Goal: Find specific page/section: Find specific page/section

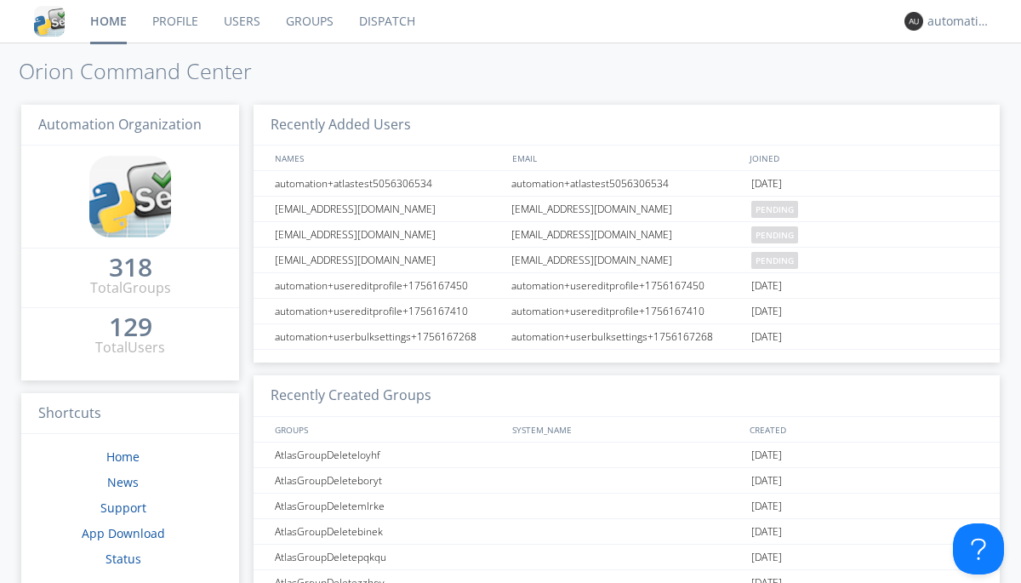
click at [386, 21] on link "Dispatch" at bounding box center [387, 21] width 82 height 43
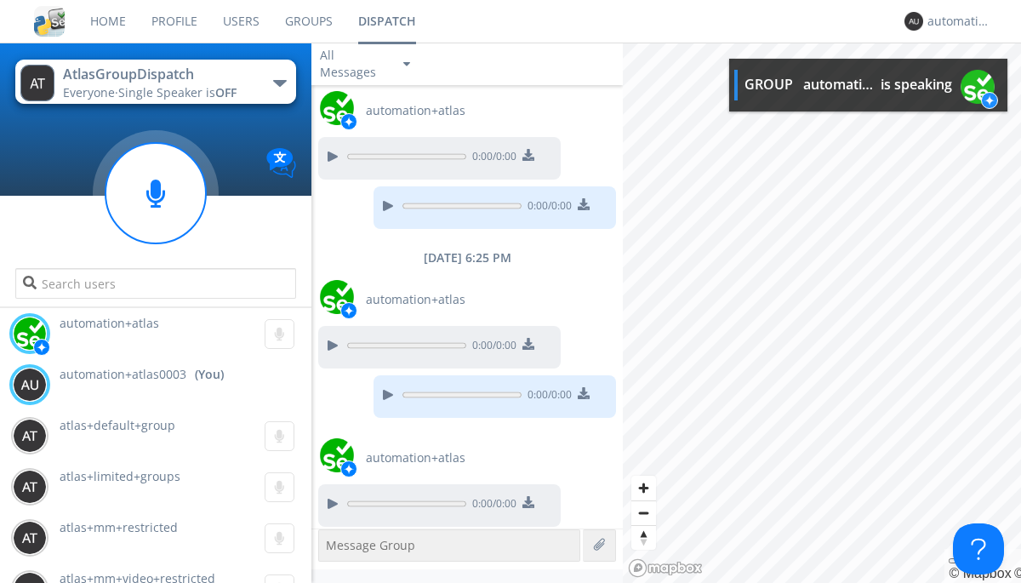
scroll to position [544, 0]
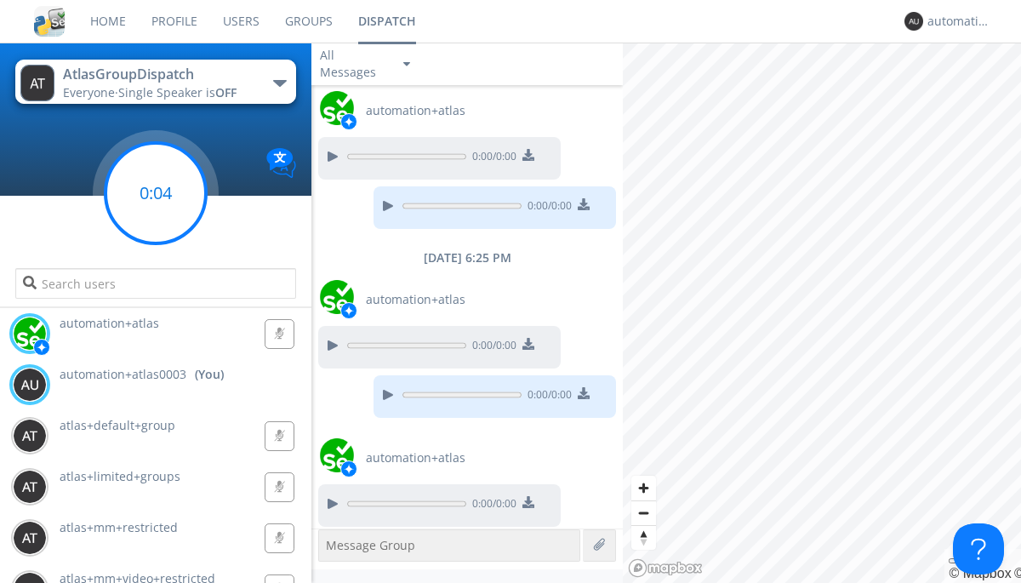
click at [156, 193] on g at bounding box center [156, 193] width 100 height 100
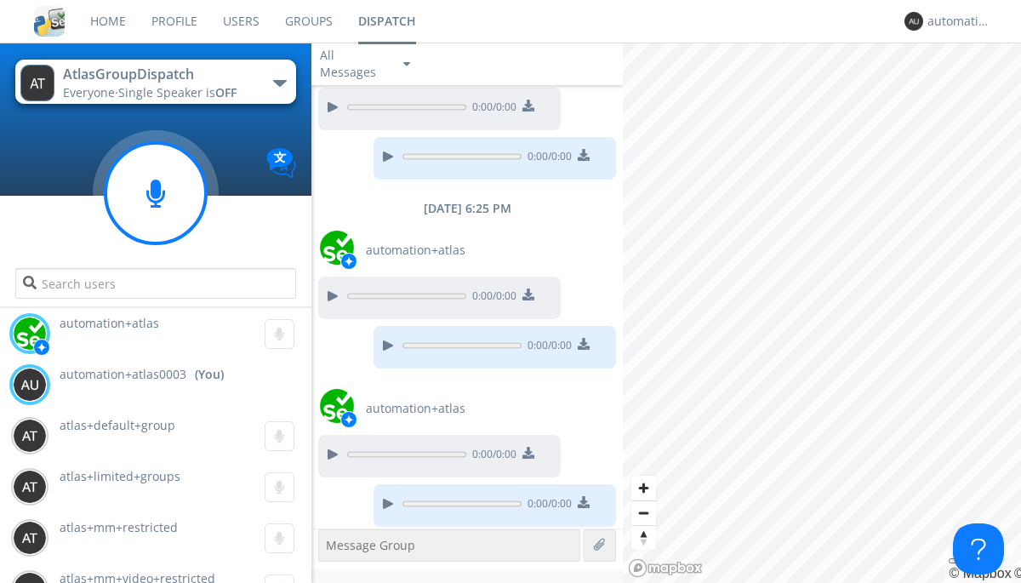
click at [279, 83] on div "button" at bounding box center [280, 83] width 14 height 7
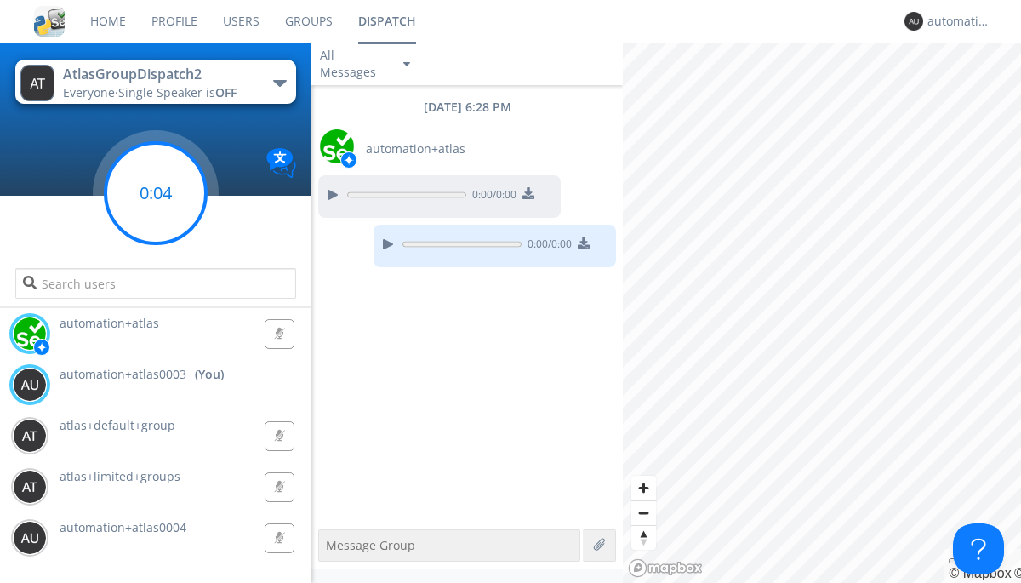
click at [156, 193] on g at bounding box center [156, 193] width 100 height 100
click at [955, 21] on div "automation+atlas0003" at bounding box center [960, 21] width 64 height 17
